Goal: Check status: Check status

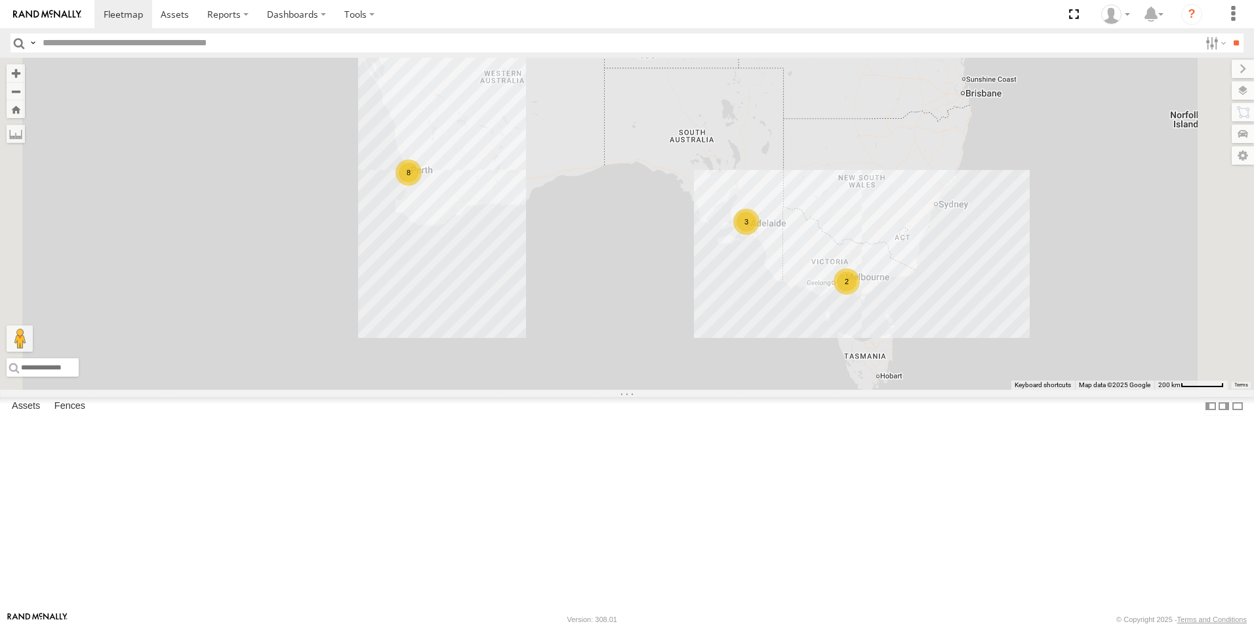
click at [0, 0] on link at bounding box center [0, 0] width 0 height 0
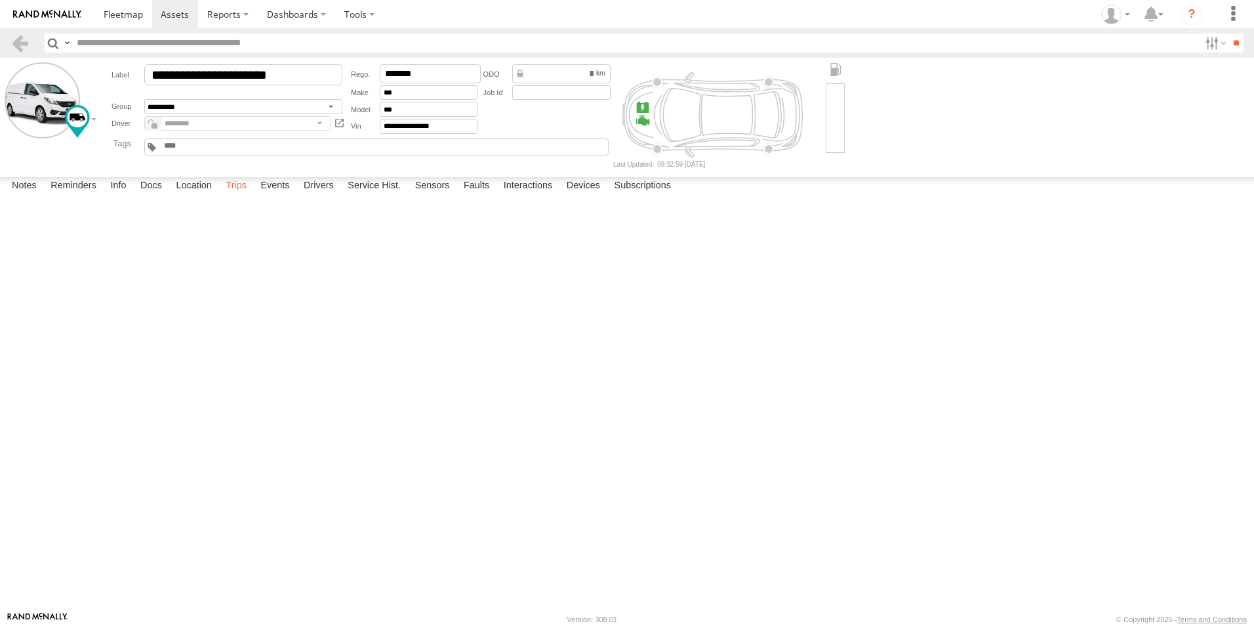
click at [243, 195] on label "Trips" at bounding box center [236, 186] width 34 height 18
click at [12, 46] on link at bounding box center [19, 42] width 19 height 19
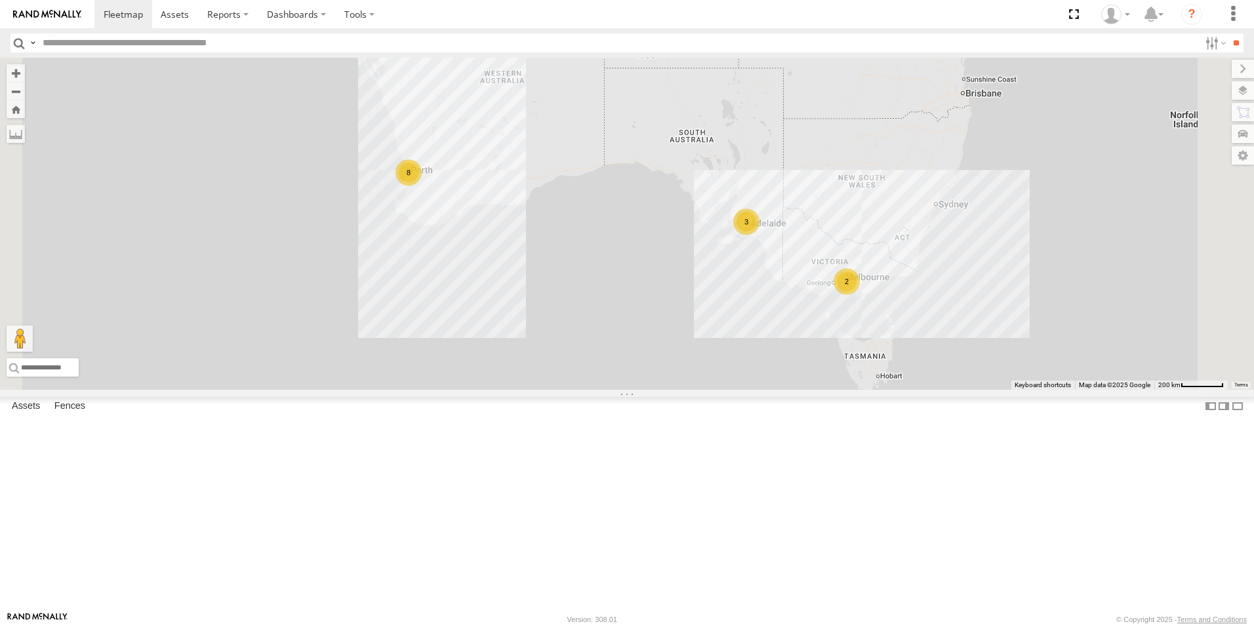
click at [0, 0] on link at bounding box center [0, 0] width 0 height 0
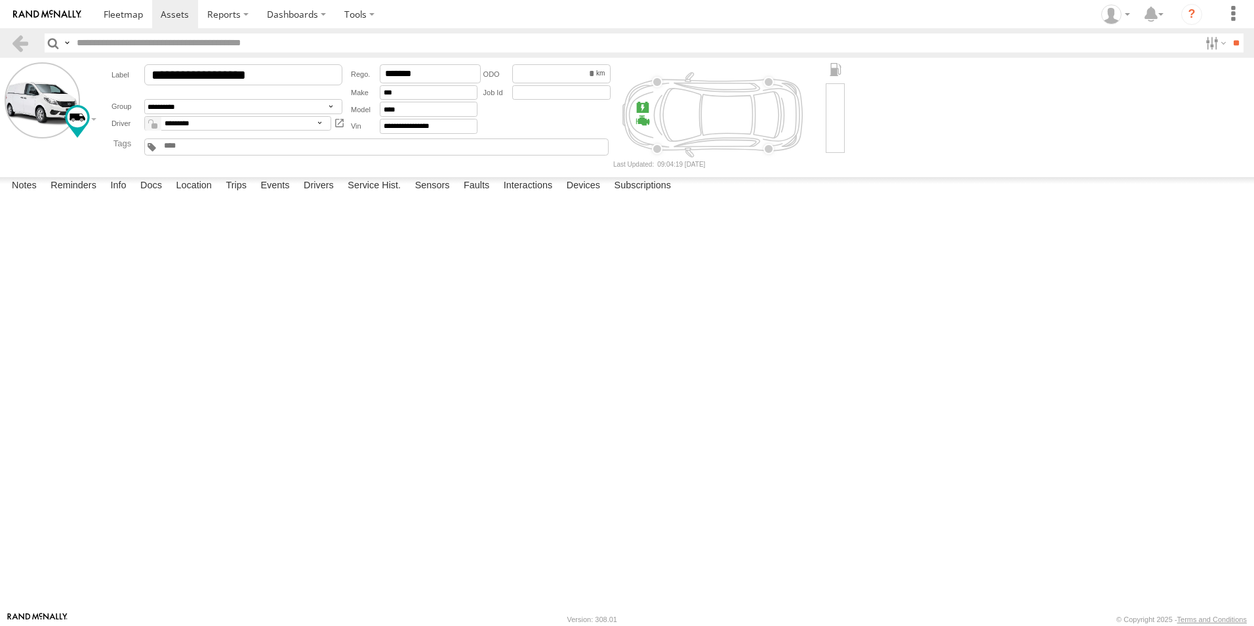
click at [5, 52] on header "Search Query Asset ID Asset Label Registration Manufacturer Model VIN Job ID" at bounding box center [627, 43] width 1254 height 30
click at [19, 37] on link at bounding box center [19, 42] width 19 height 19
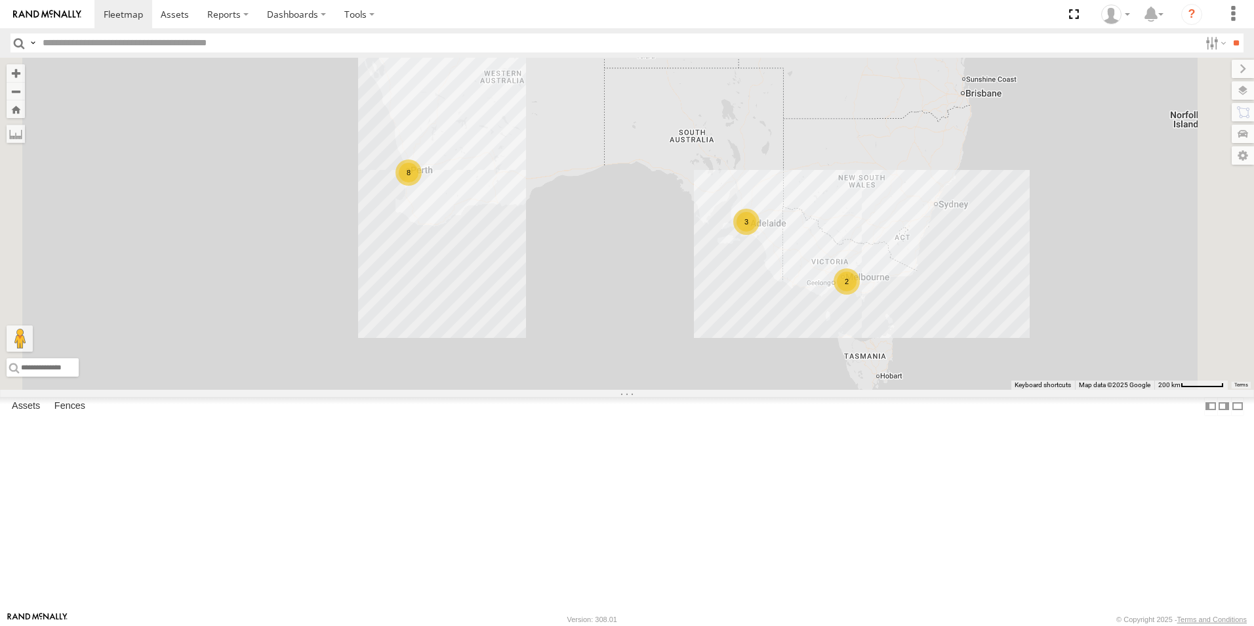
click at [0, 0] on link at bounding box center [0, 0] width 0 height 0
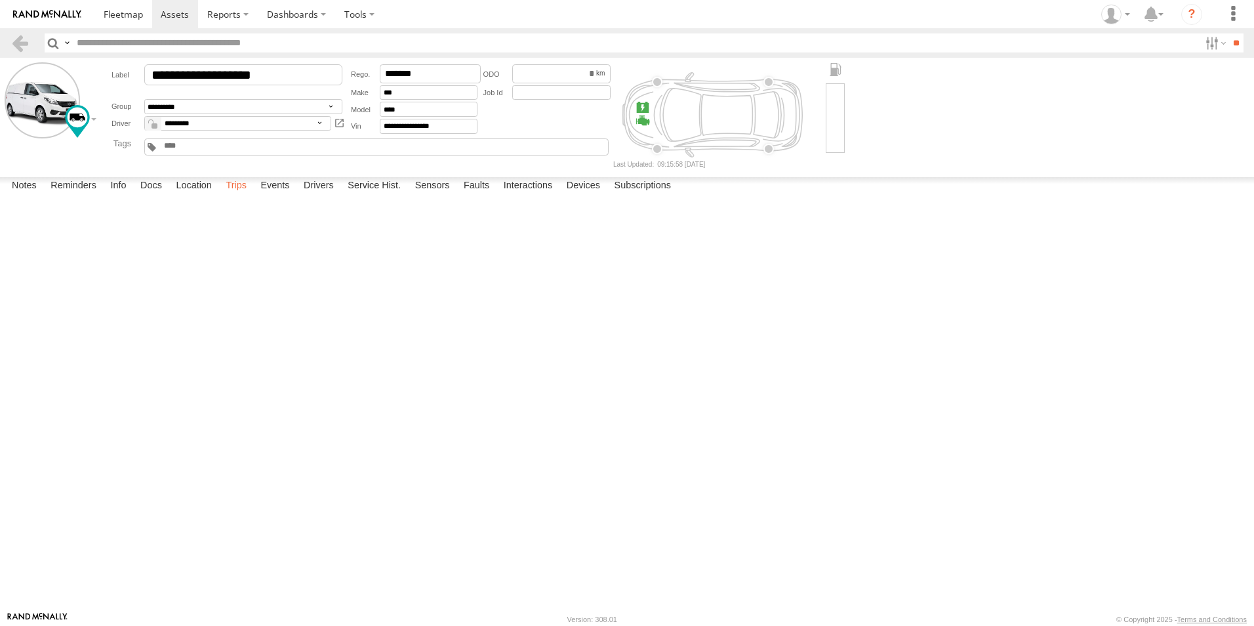
click at [243, 195] on label "Trips" at bounding box center [236, 186] width 34 height 18
click at [19, 41] on link at bounding box center [19, 42] width 19 height 19
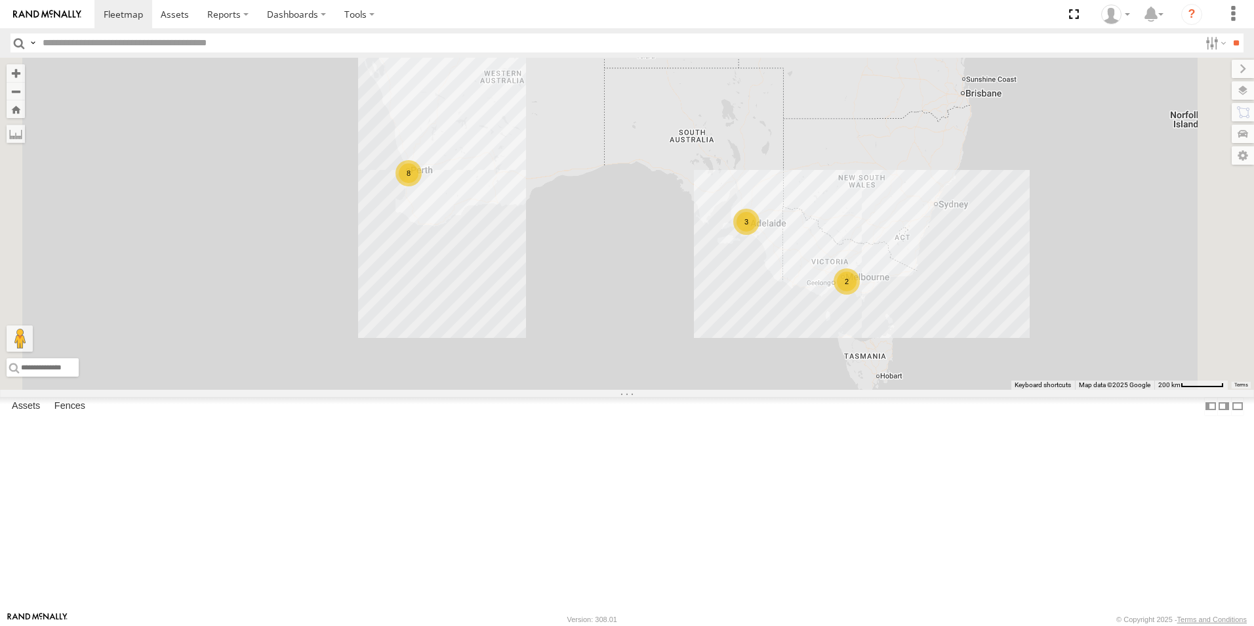
click at [0, 0] on link at bounding box center [0, 0] width 0 height 0
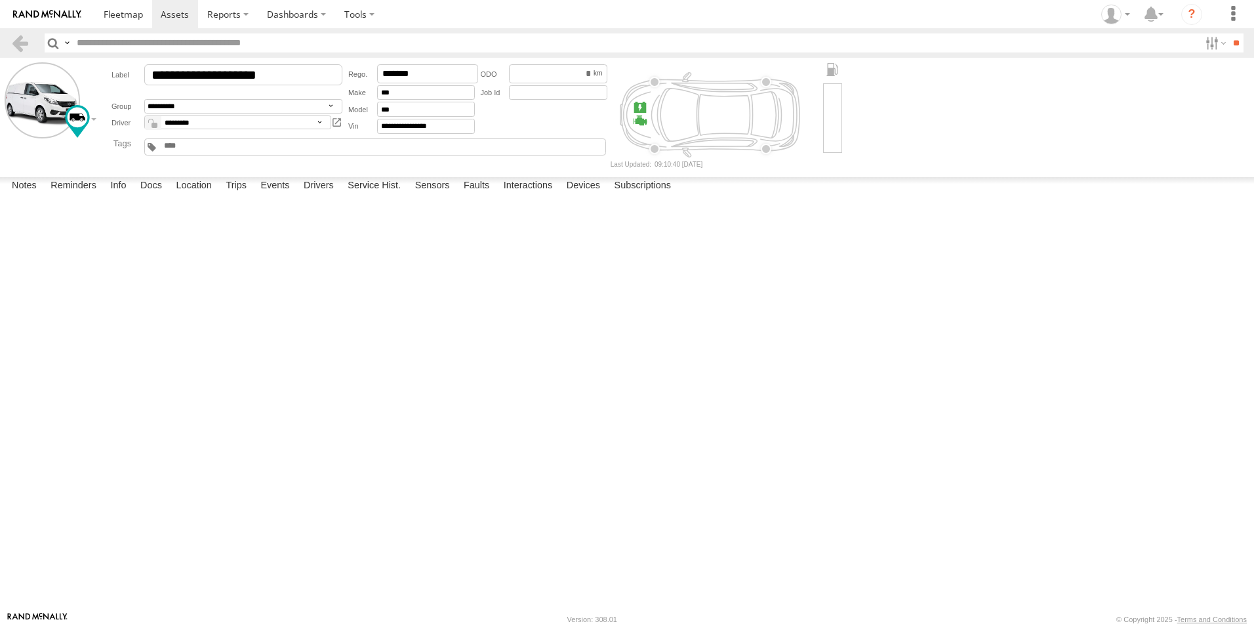
click at [232, 195] on label "Trips" at bounding box center [236, 186] width 34 height 18
click at [16, 32] on header "Search Query Asset ID Asset Label Registration Manufacturer Model VIN Job ID" at bounding box center [627, 43] width 1254 height 30
click at [21, 28] on link at bounding box center [47, 14] width 94 height 28
